Goal: Task Accomplishment & Management: Use online tool/utility

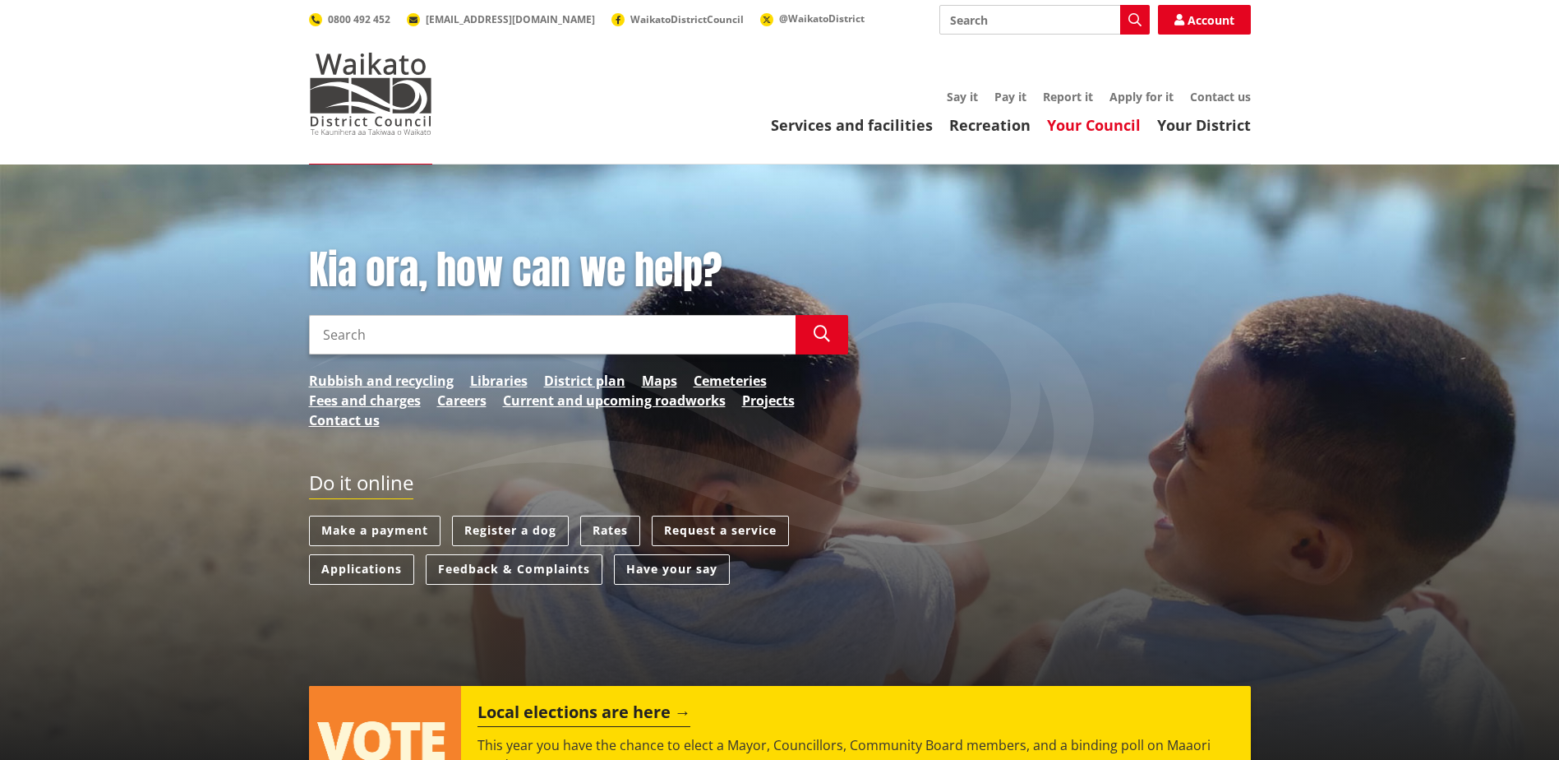
click at [1123, 121] on link "Your Council" at bounding box center [1094, 125] width 94 height 20
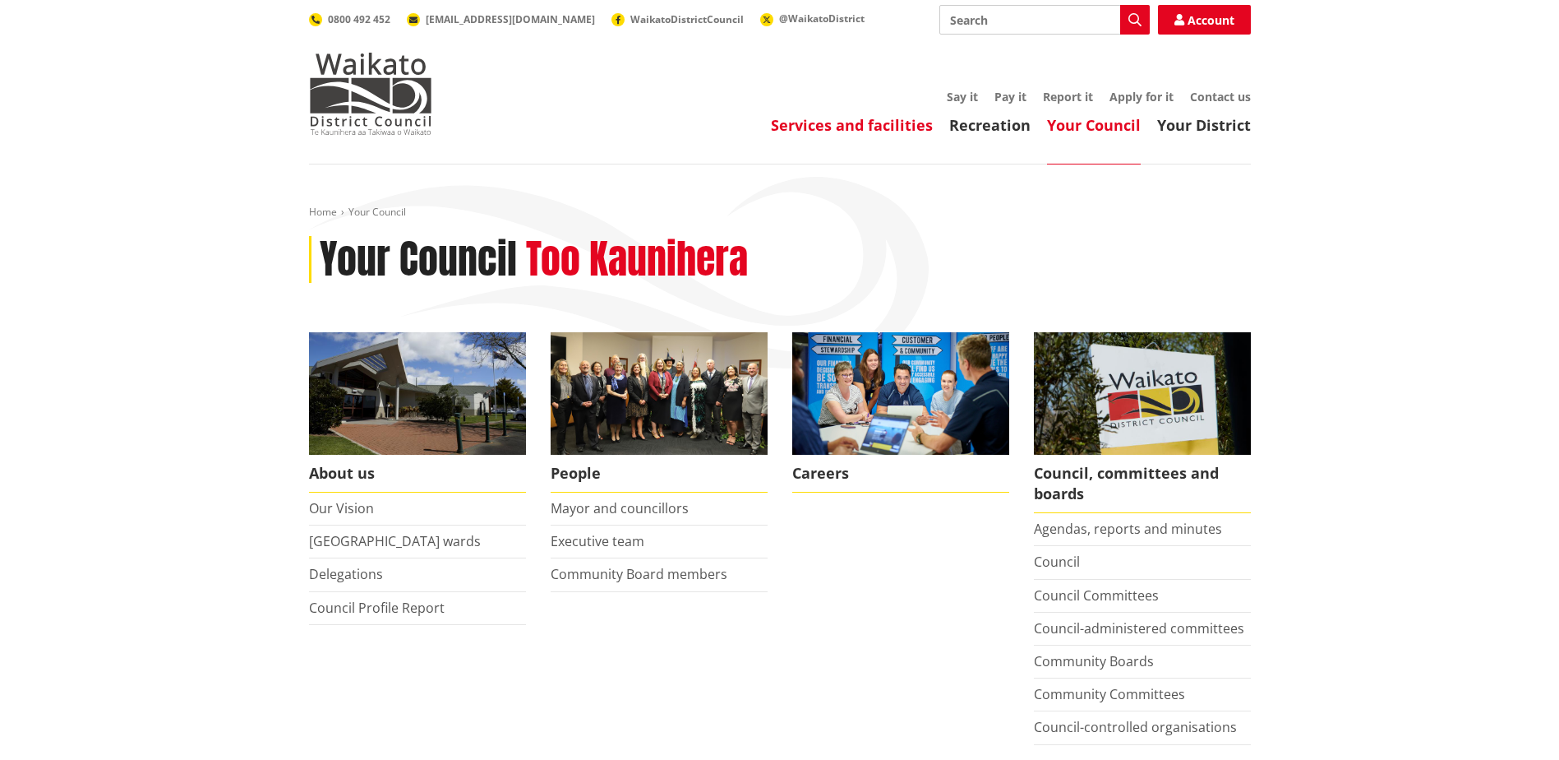
click at [903, 125] on link "Services and facilities" at bounding box center [852, 125] width 162 height 20
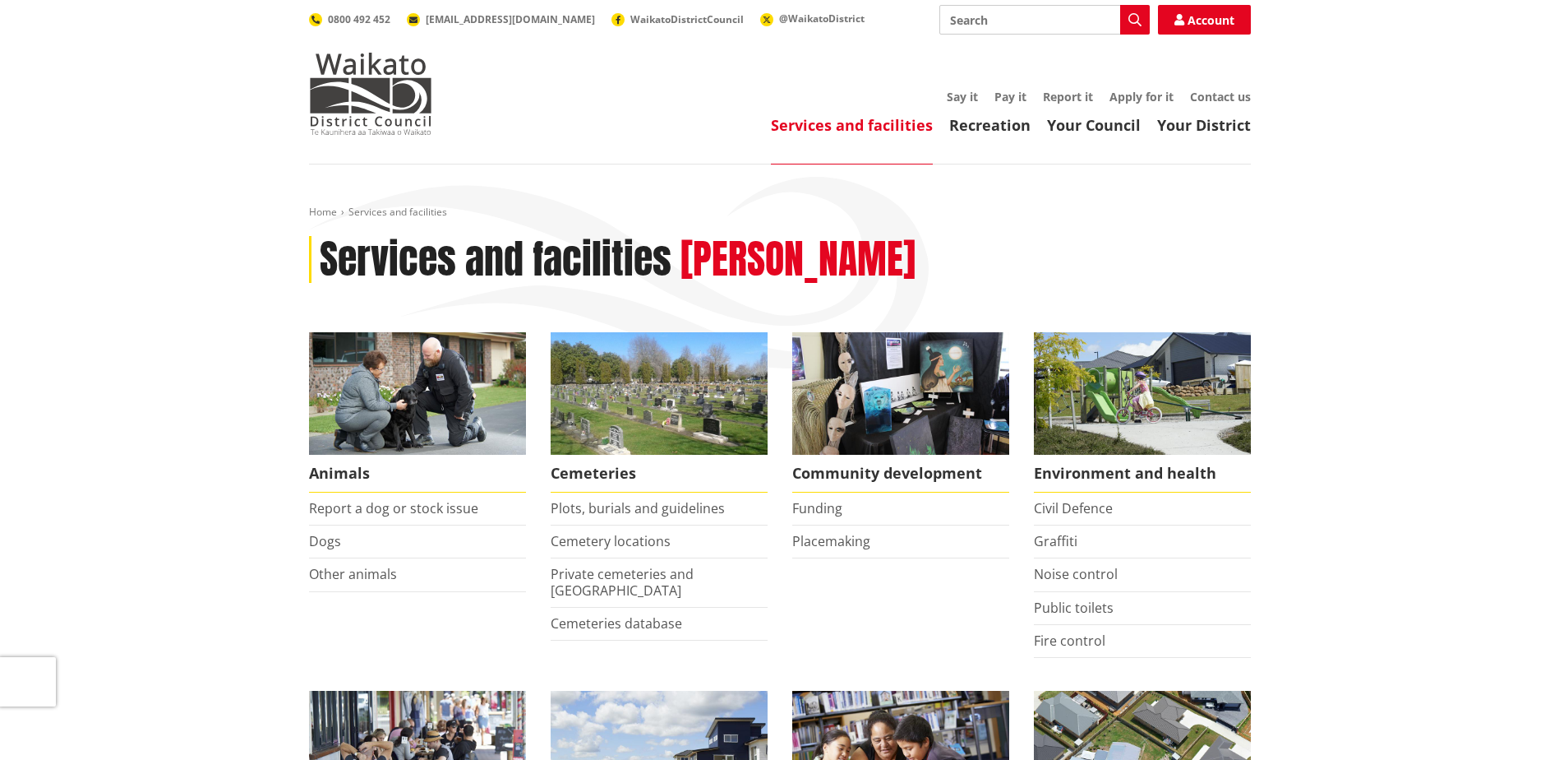
drag, startPoint x: 390, startPoint y: 85, endPoint x: 443, endPoint y: 98, distance: 54.8
click at [391, 85] on img at bounding box center [370, 94] width 123 height 82
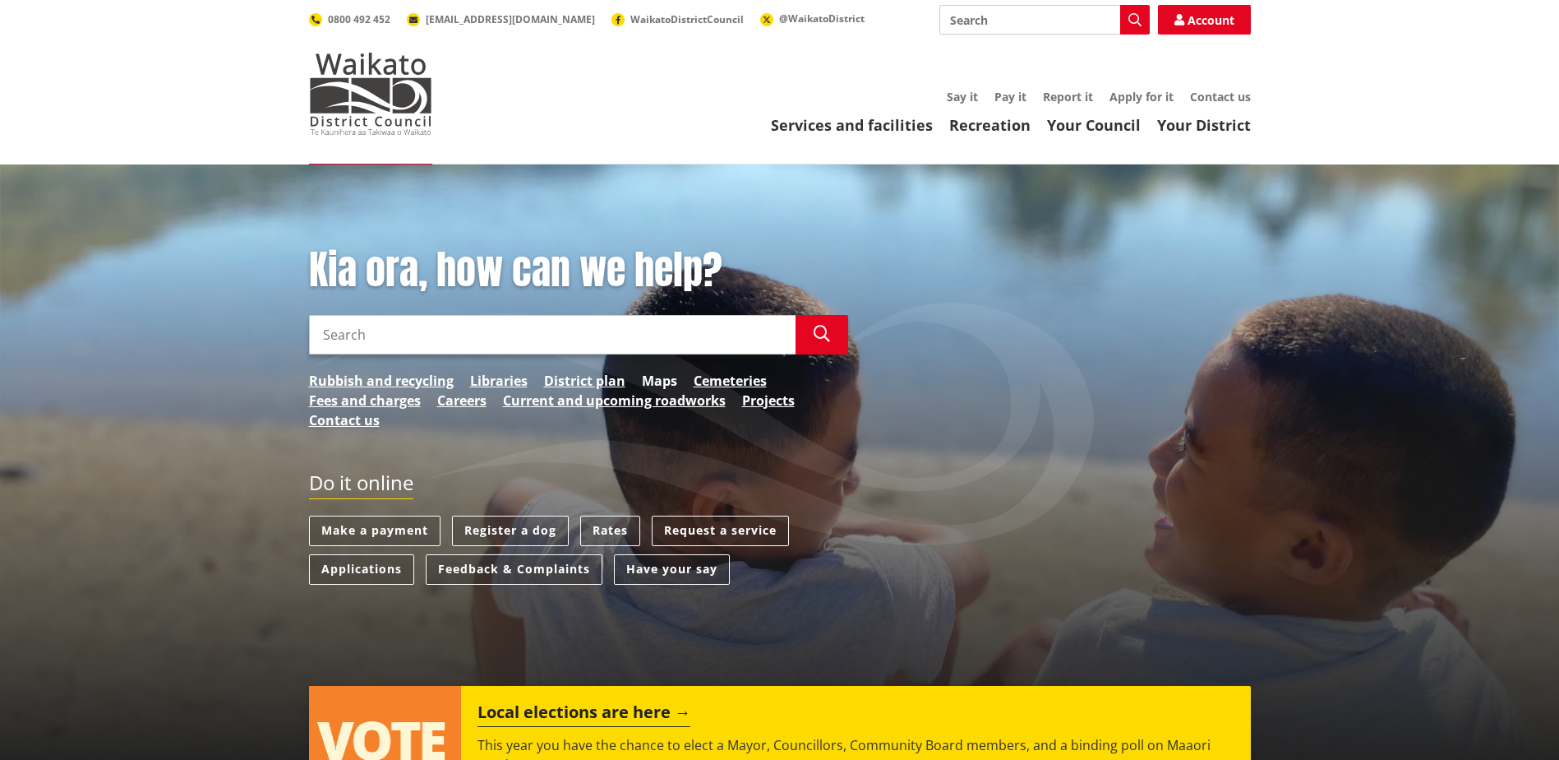
click at [663, 380] on link "Maps" at bounding box center [659, 381] width 35 height 20
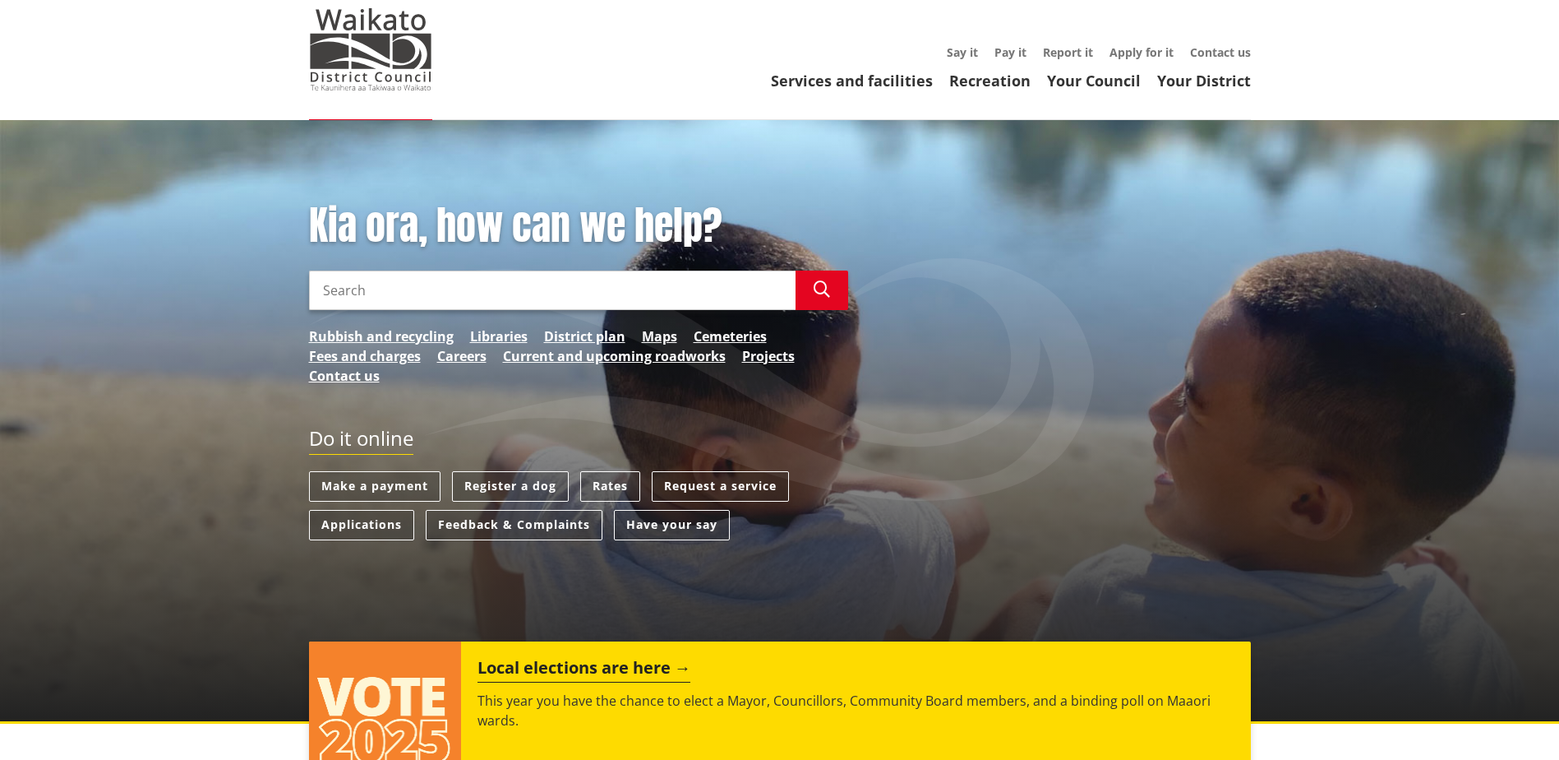
scroll to position [82, 0]
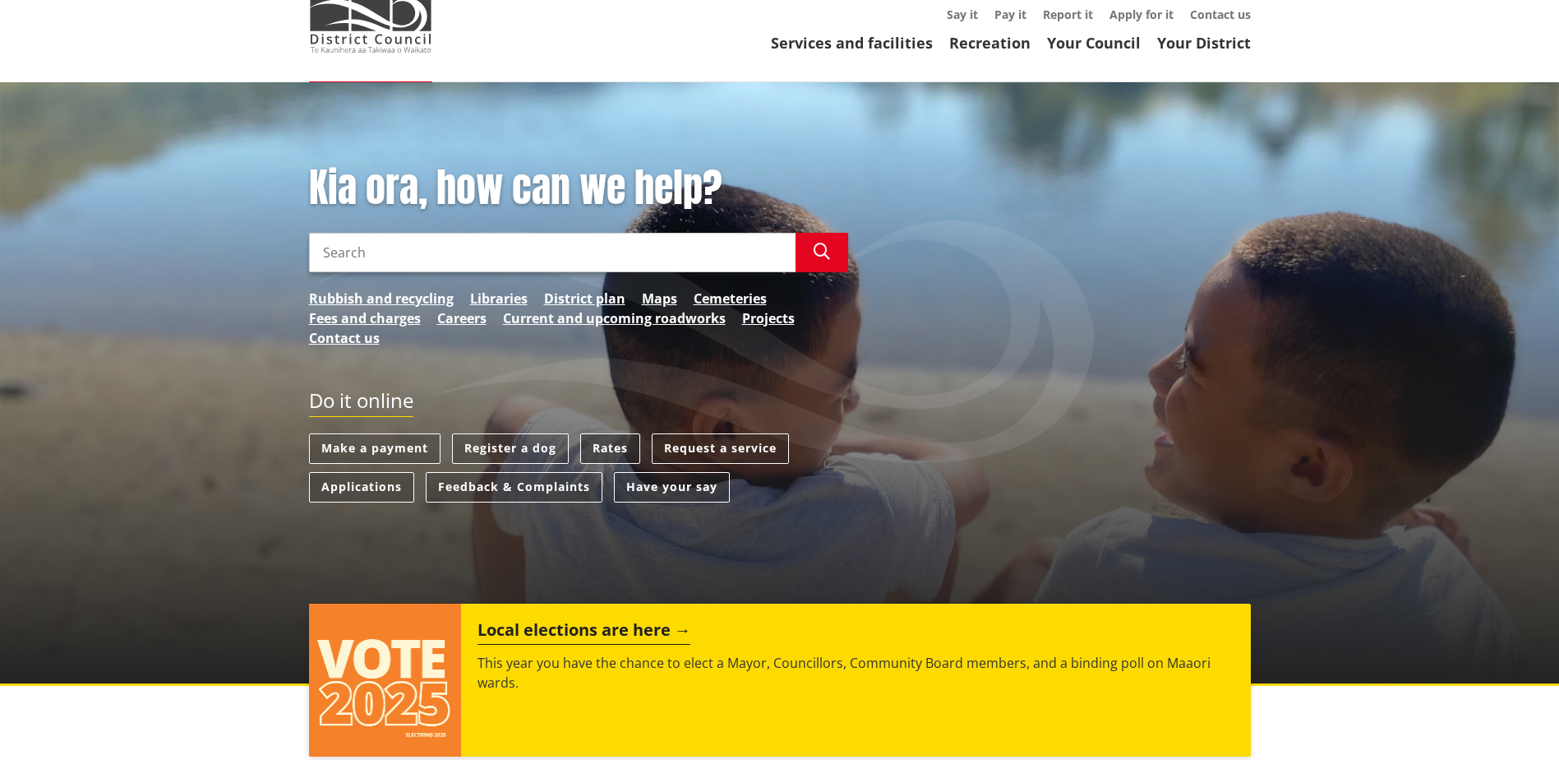
click at [593, 441] on link "Rates" at bounding box center [610, 448] width 60 height 30
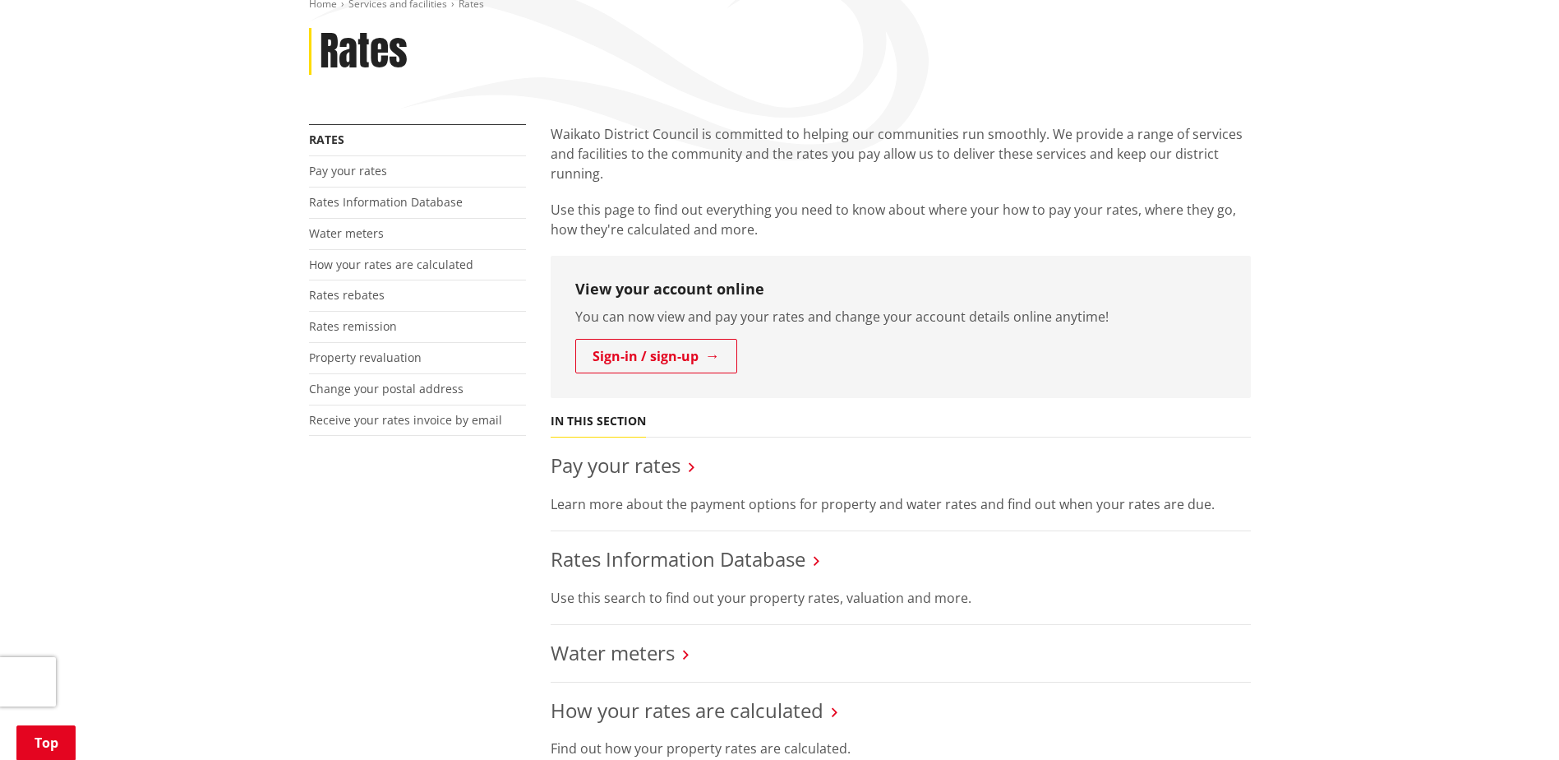
scroll to position [247, 0]
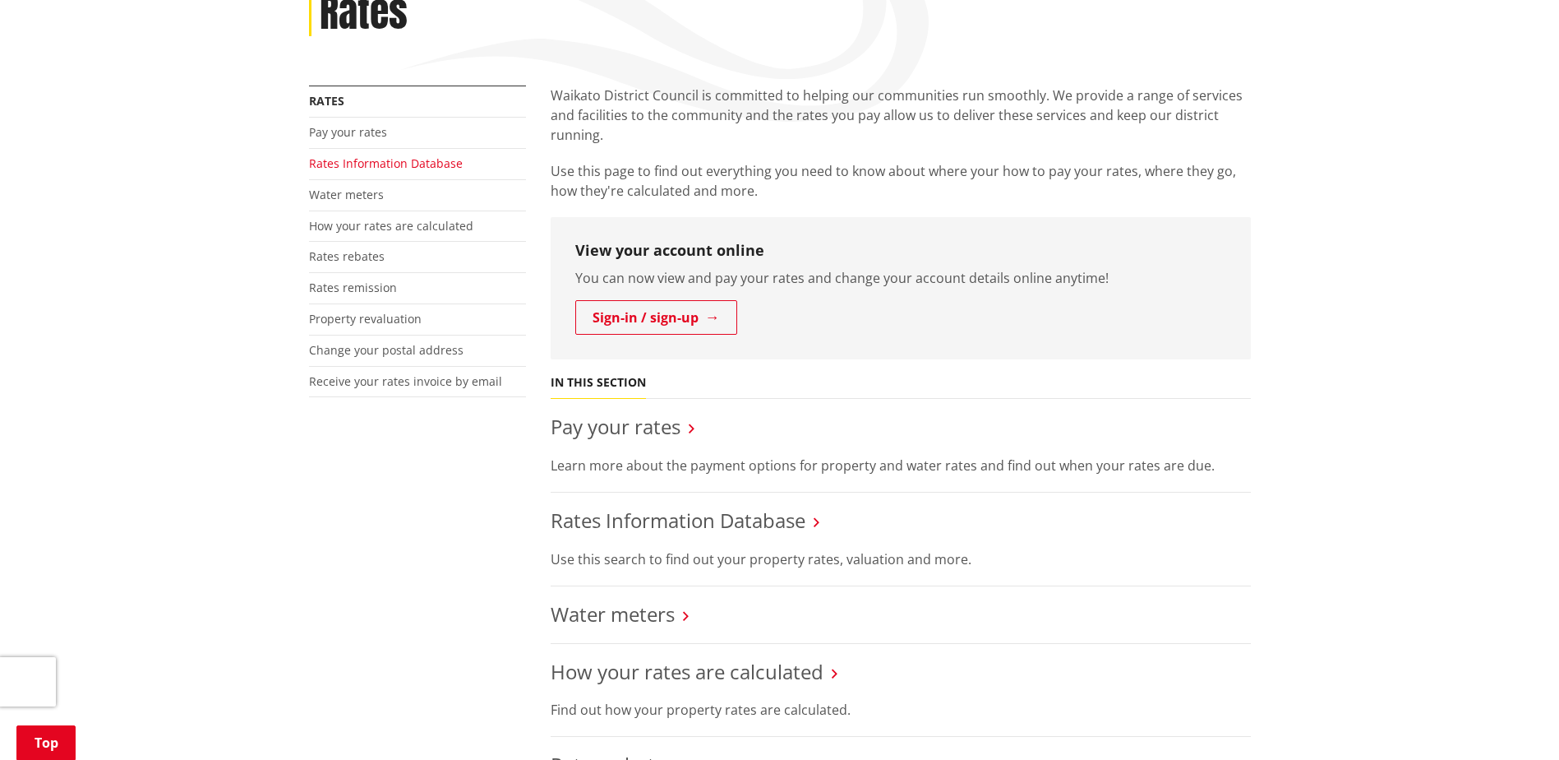
click at [362, 155] on link "Rates Information Database" at bounding box center [386, 163] width 154 height 16
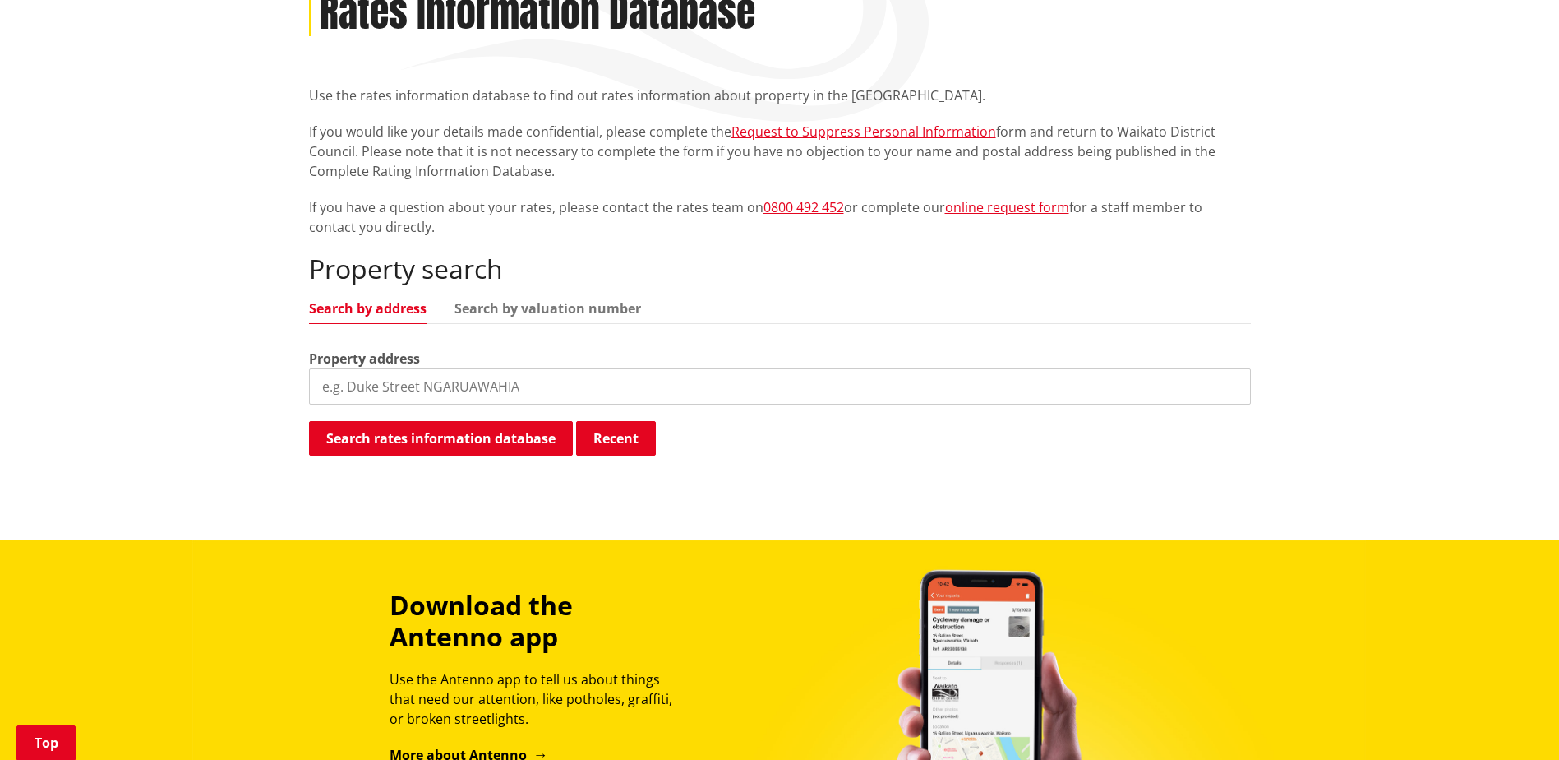
scroll to position [164, 0]
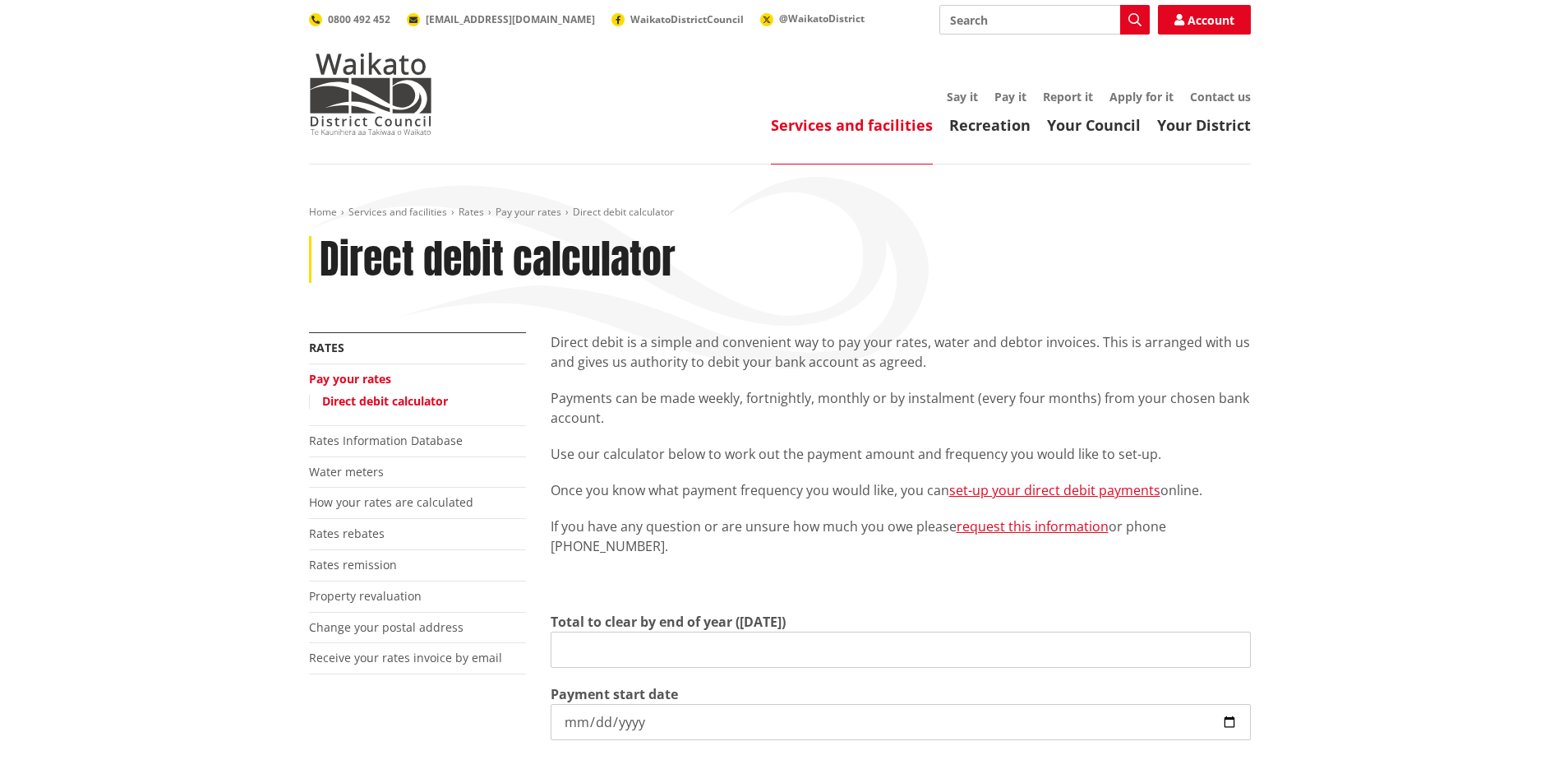
type input "0.00"
type input "[DATE]"
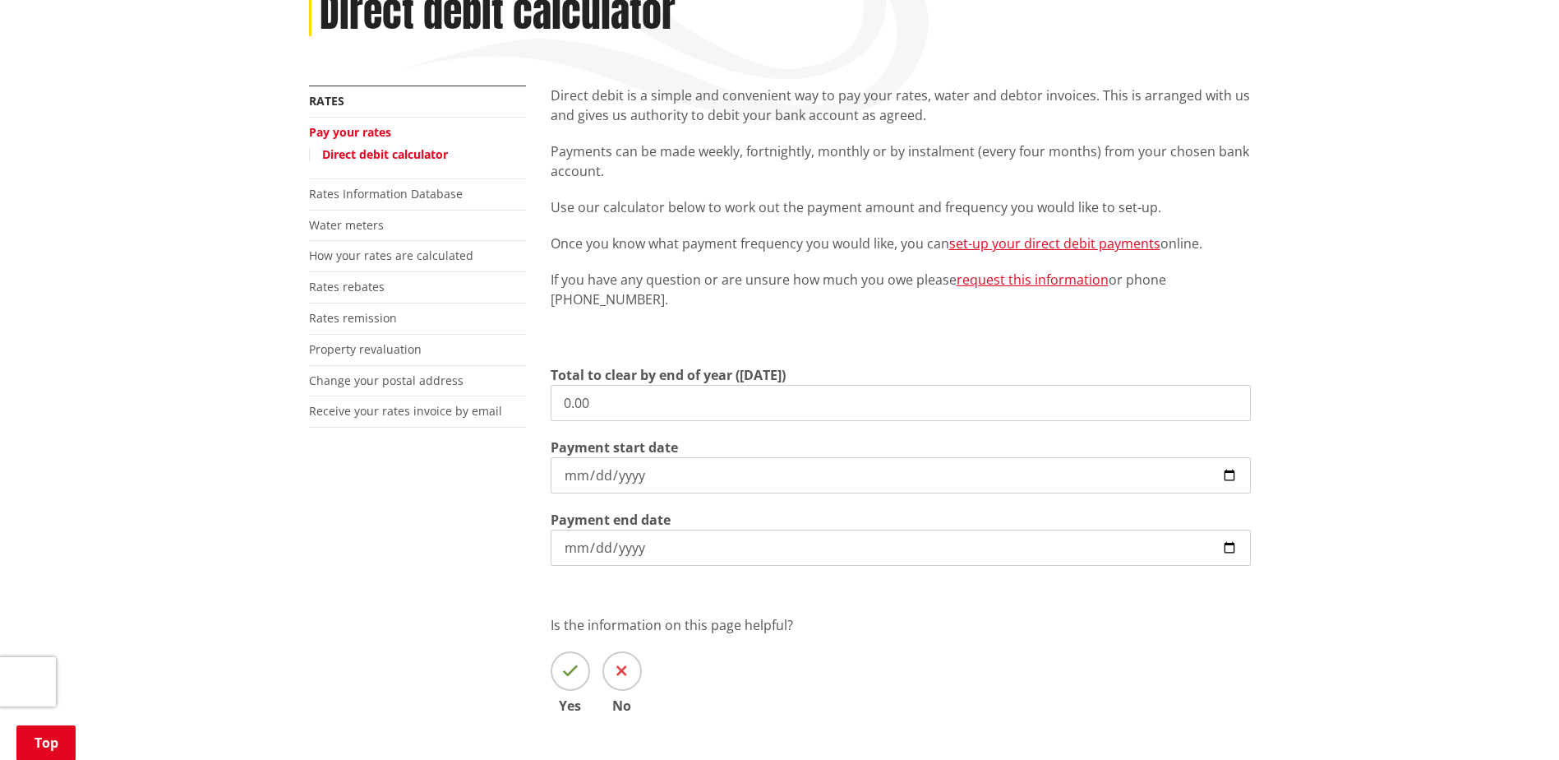
scroll to position [329, 0]
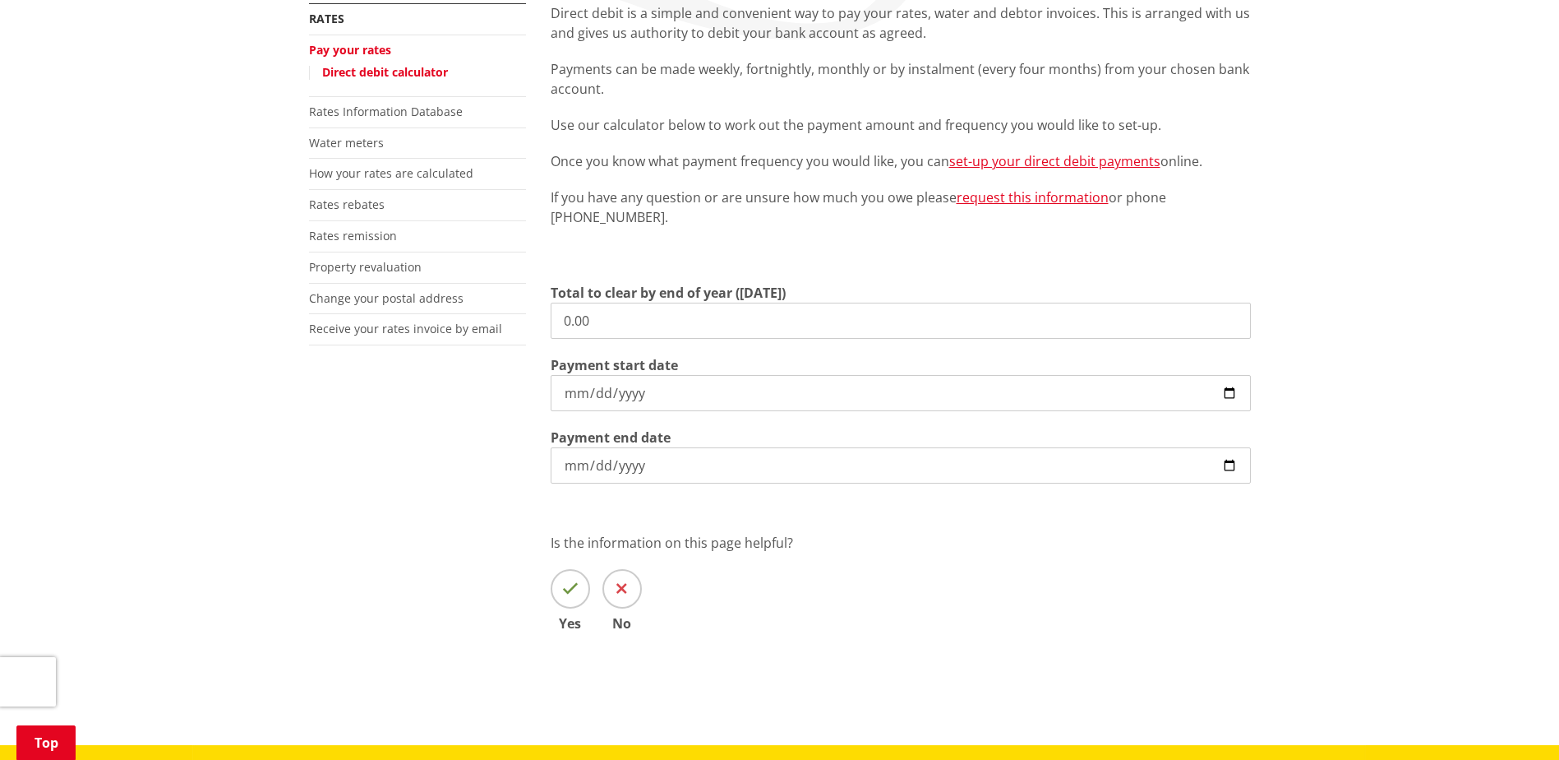
click at [691, 314] on input "0.00" at bounding box center [901, 320] width 700 height 36
type input "0"
type input "4,800.00"
click at [1226, 390] on input "[DATE]" at bounding box center [901, 393] width 700 height 36
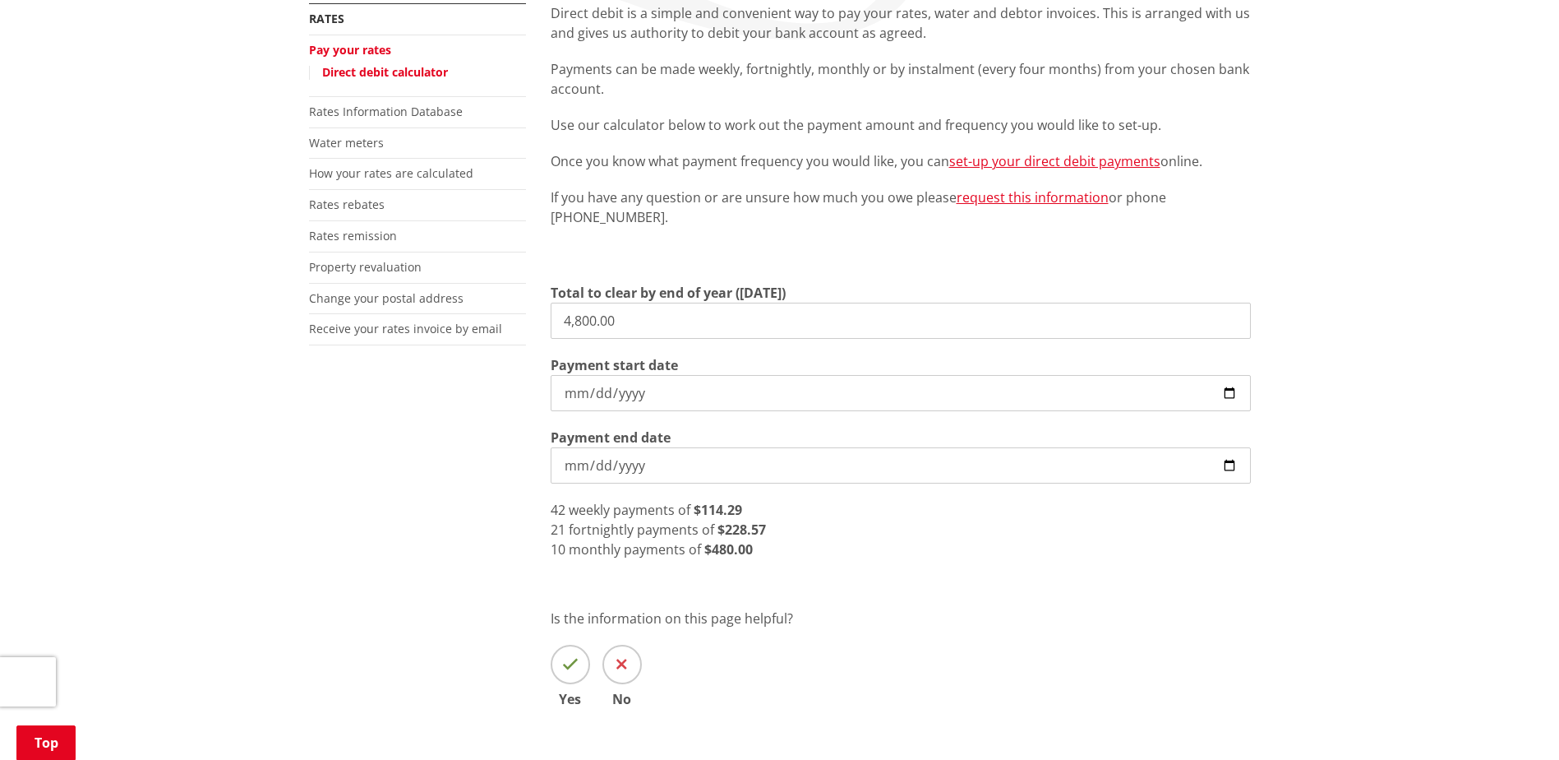
type input "[DATE]"
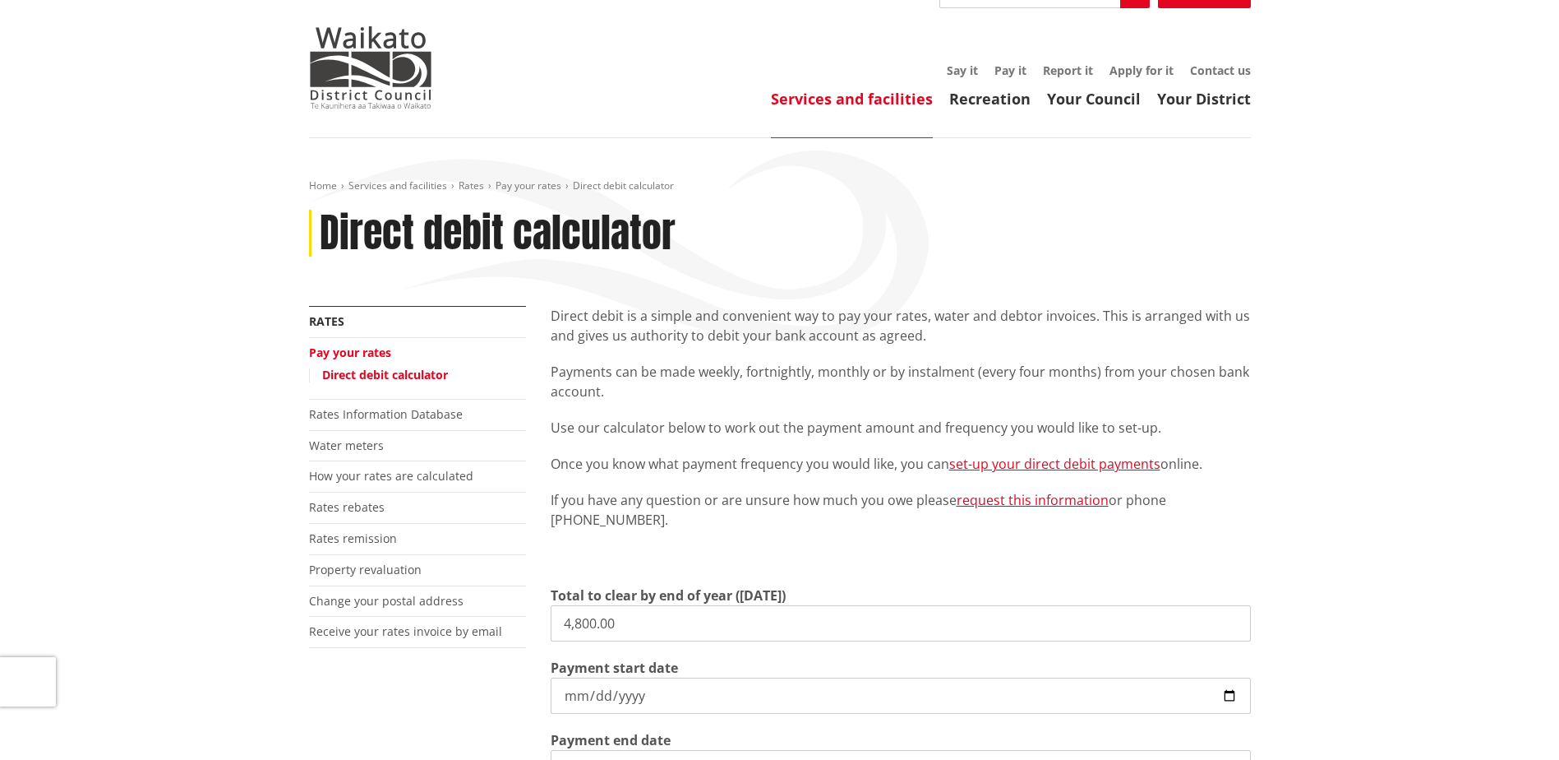
scroll to position [0, 0]
